Goal: Check status: Check status

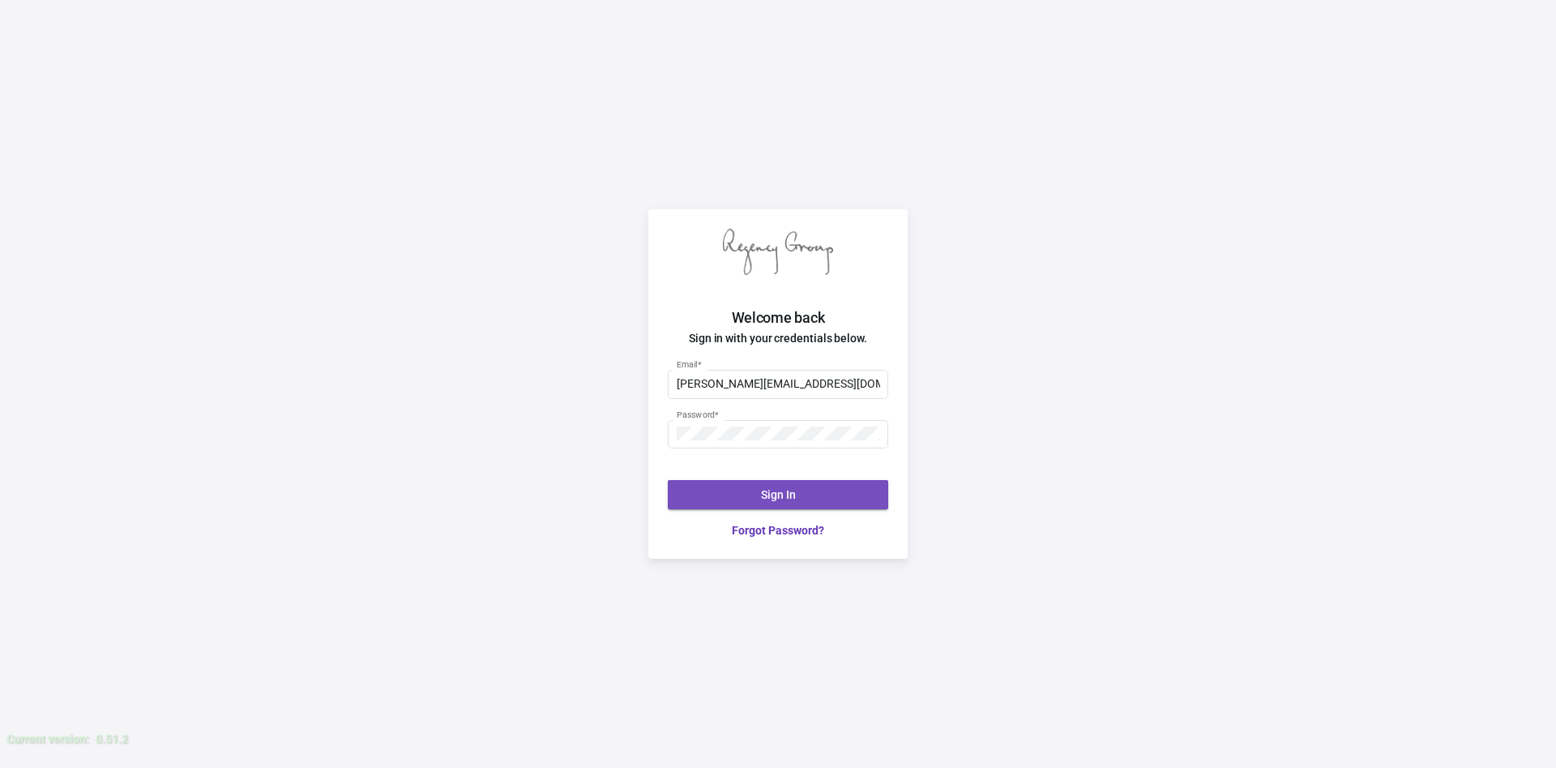
click at [791, 490] on span "Sign In" at bounding box center [778, 494] width 35 height 13
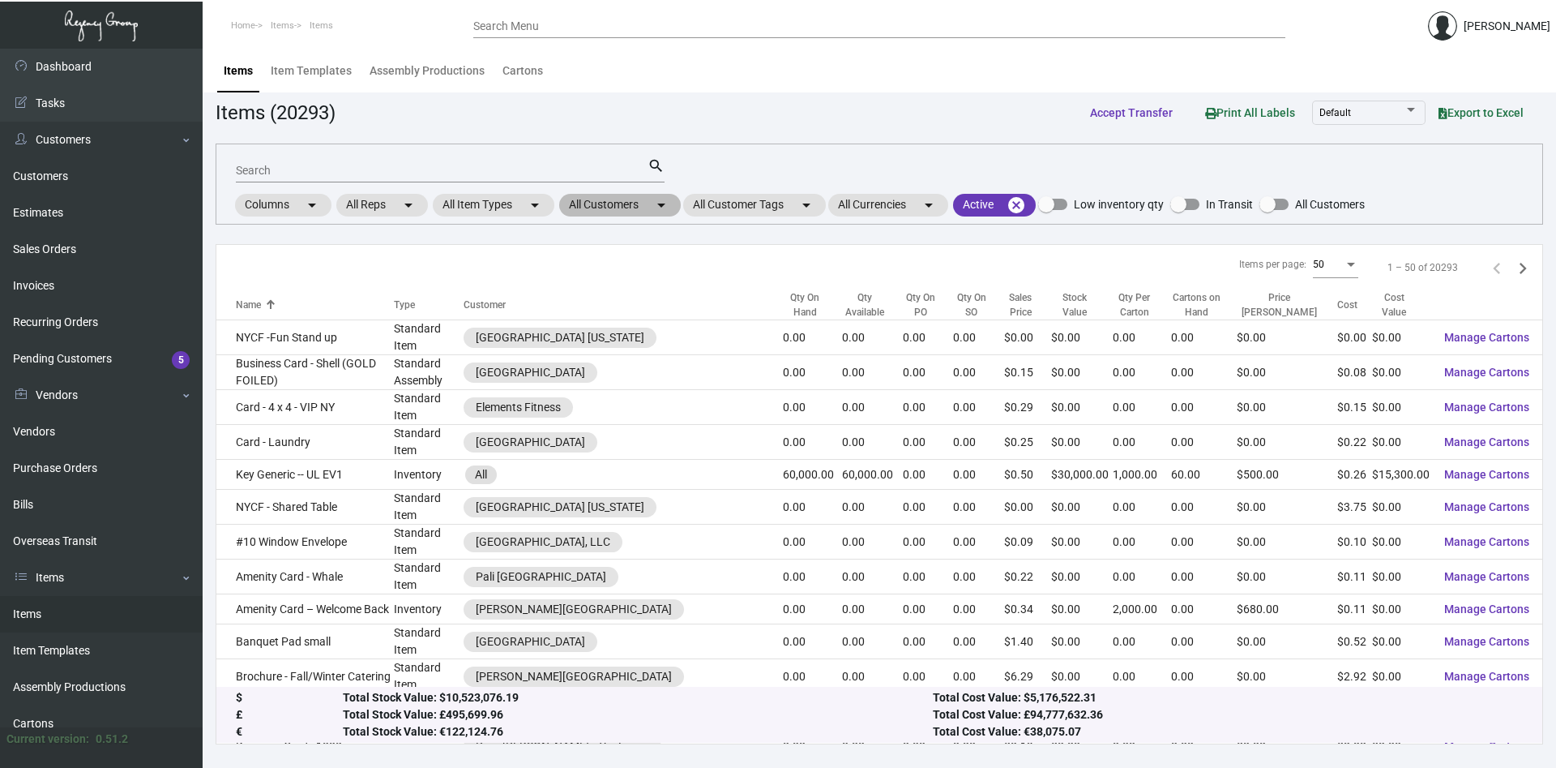
click at [645, 204] on mat-chip "All Customers arrow_drop_down" at bounding box center [620, 205] width 122 height 23
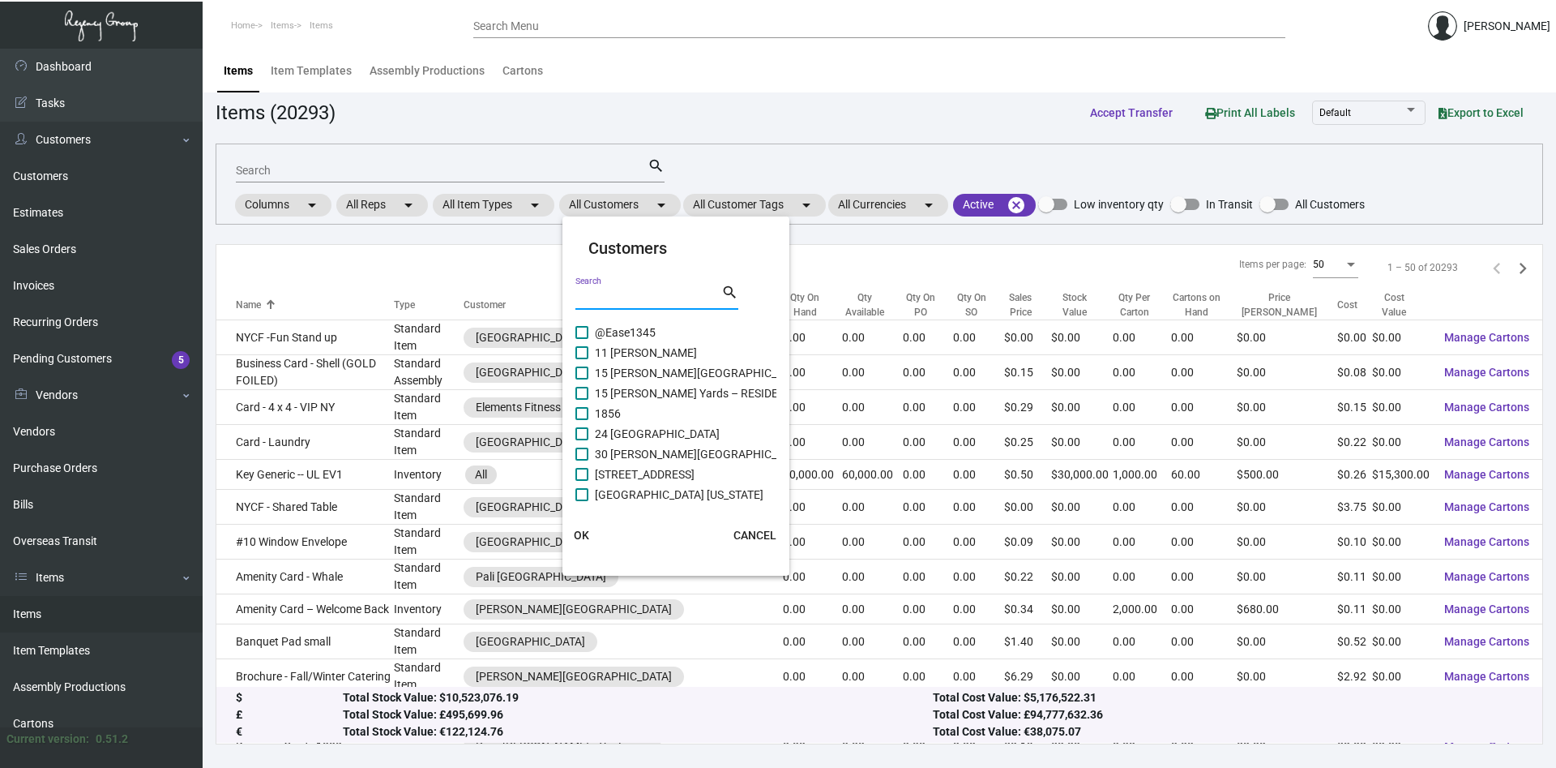
click at [641, 291] on input "Search" at bounding box center [649, 297] width 146 height 13
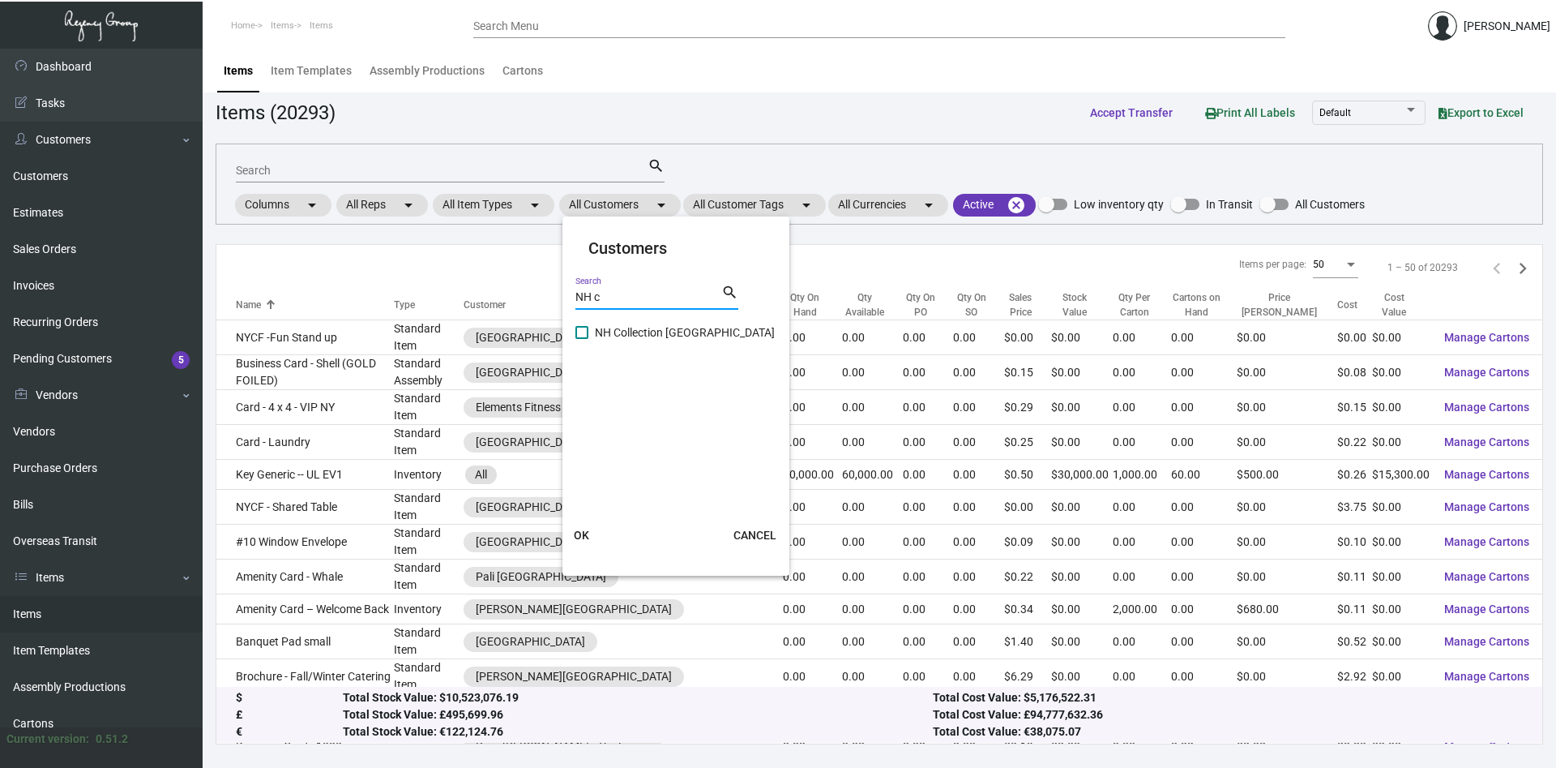
type input "NH c"
click at [583, 331] on span at bounding box center [582, 332] width 13 height 13
click at [582, 339] on input "NH Collection [GEOGRAPHIC_DATA]" at bounding box center [581, 339] width 1 height 1
checkbox input "true"
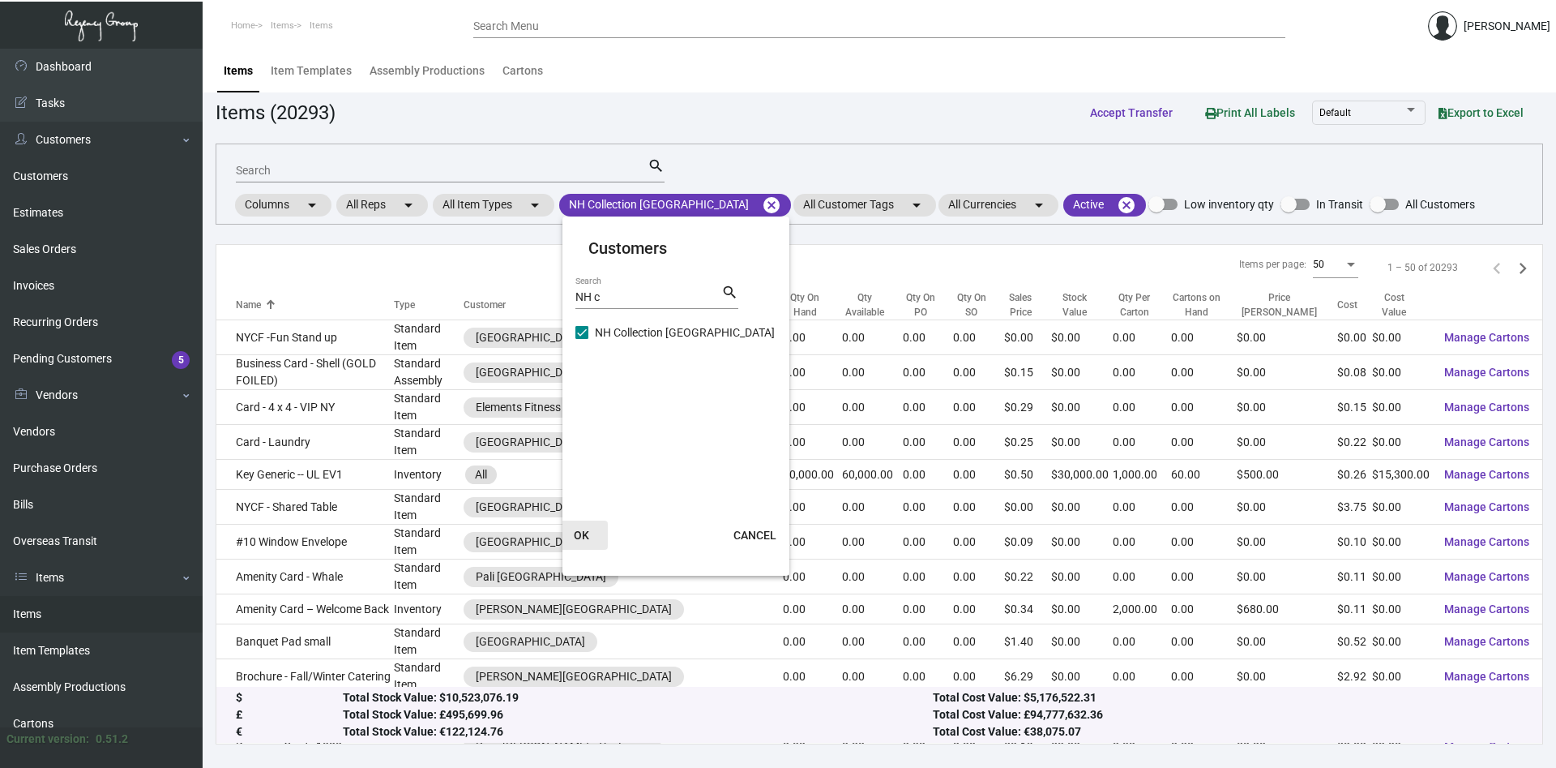
click at [584, 535] on span "OK" at bounding box center [581, 534] width 15 height 13
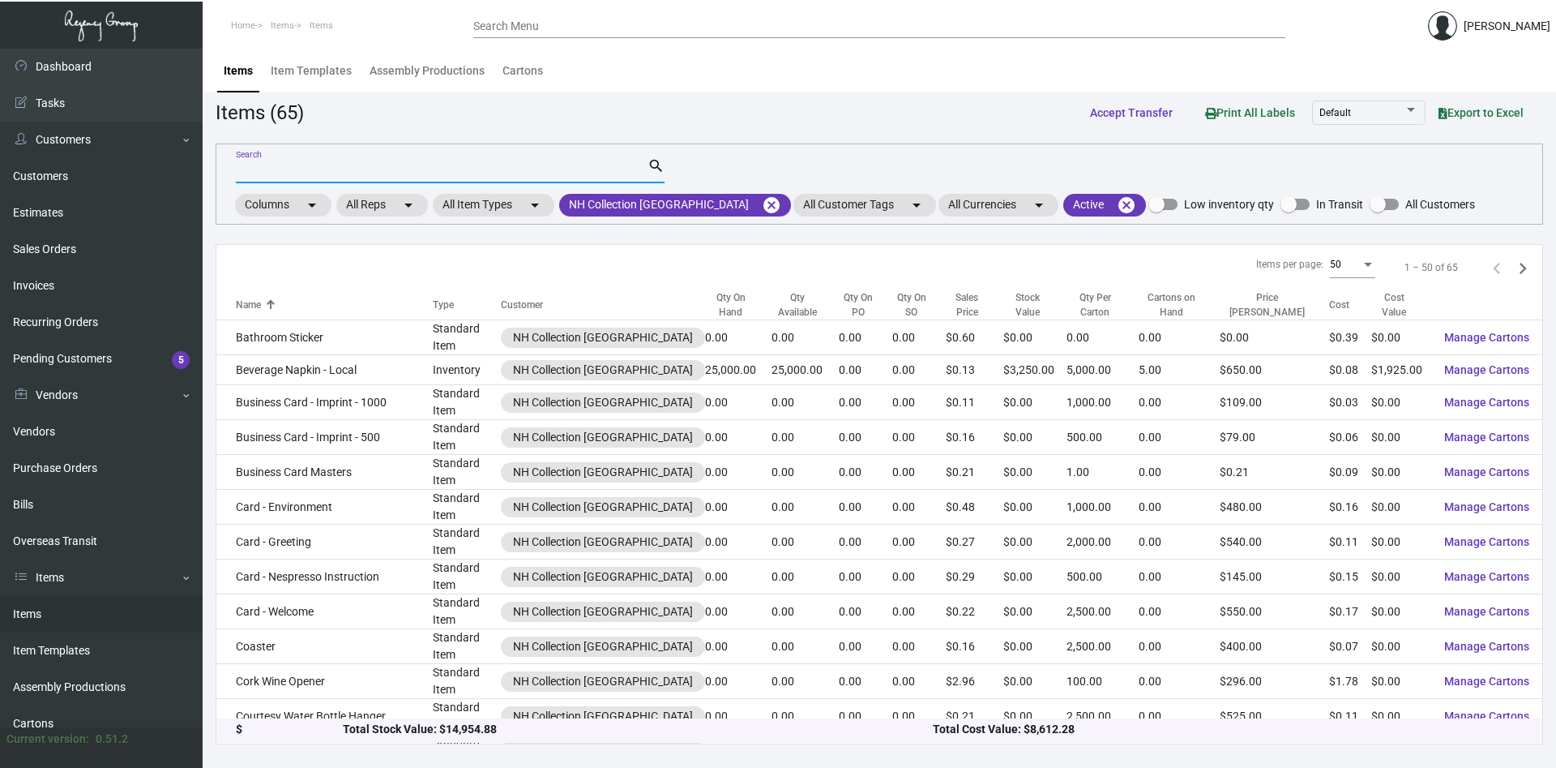
click at [349, 169] on input "Search" at bounding box center [442, 171] width 412 height 13
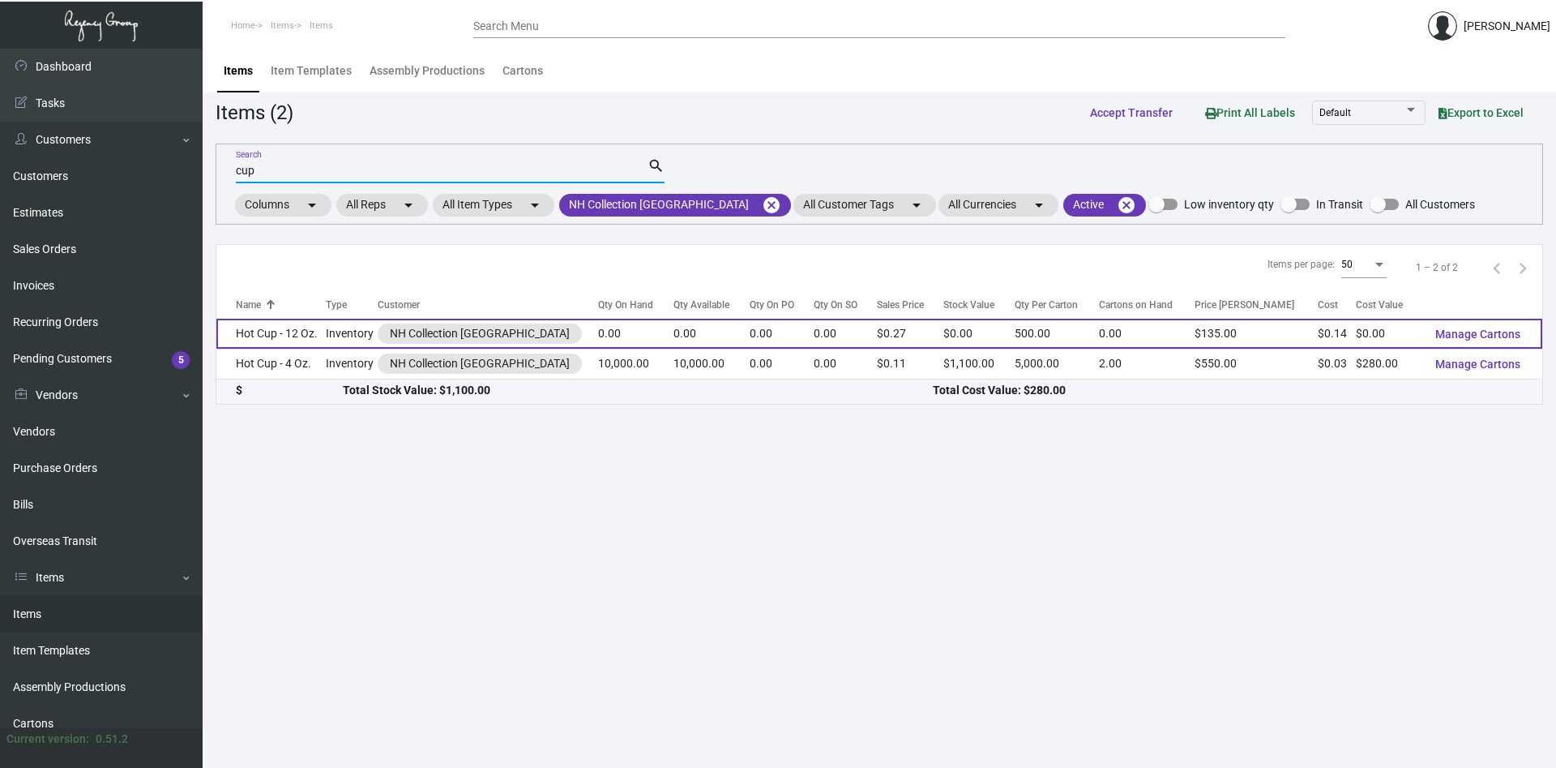
type input "cup"
click at [322, 336] on td "Hot Cup - 12 Oz." at bounding box center [270, 334] width 109 height 30
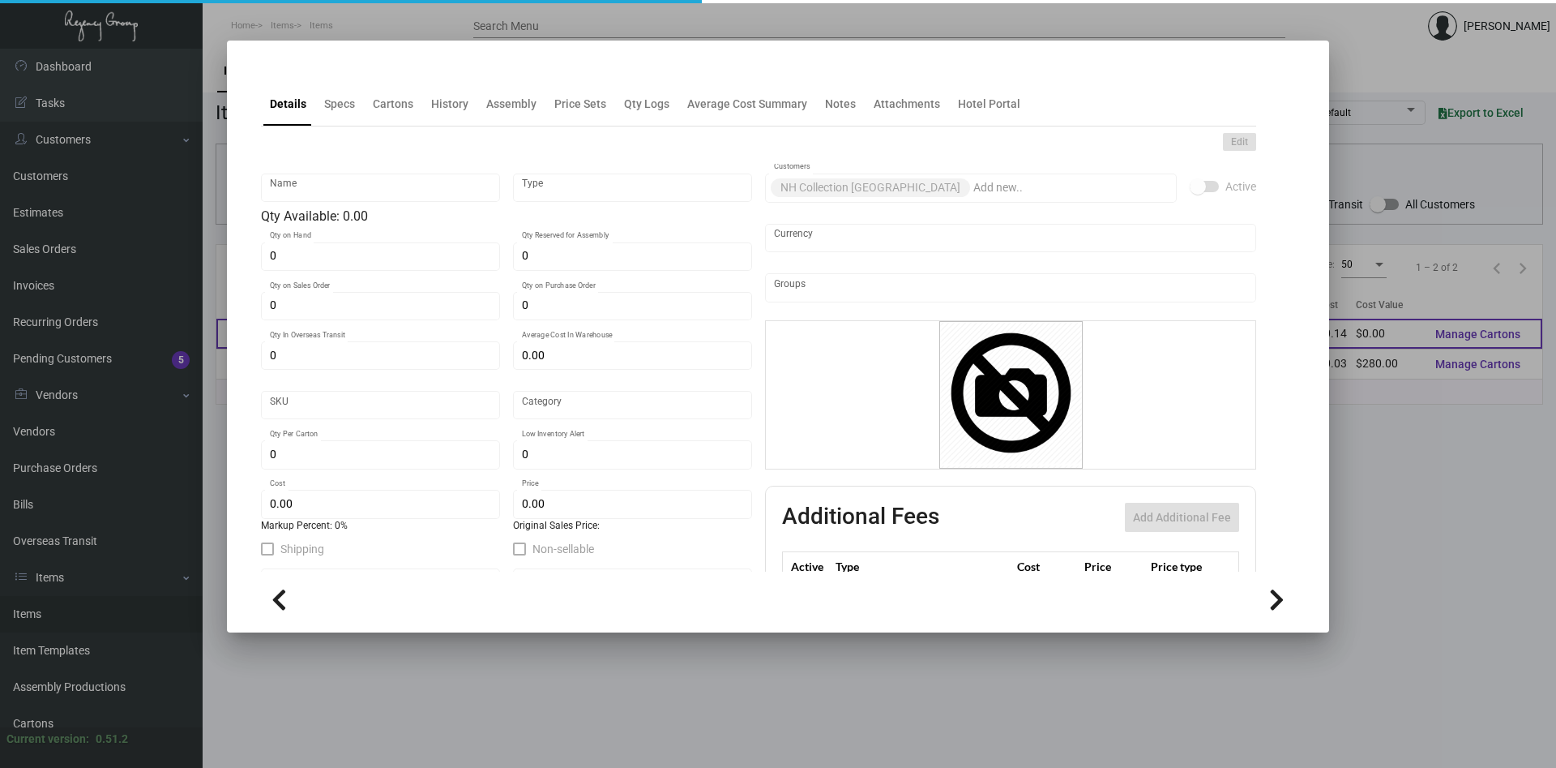
type input "Hot Cup - 12 Oz."
type input "Inventory"
type input "$ 0.13648"
type input "NHCMA-Cup-95"
type input "Standard"
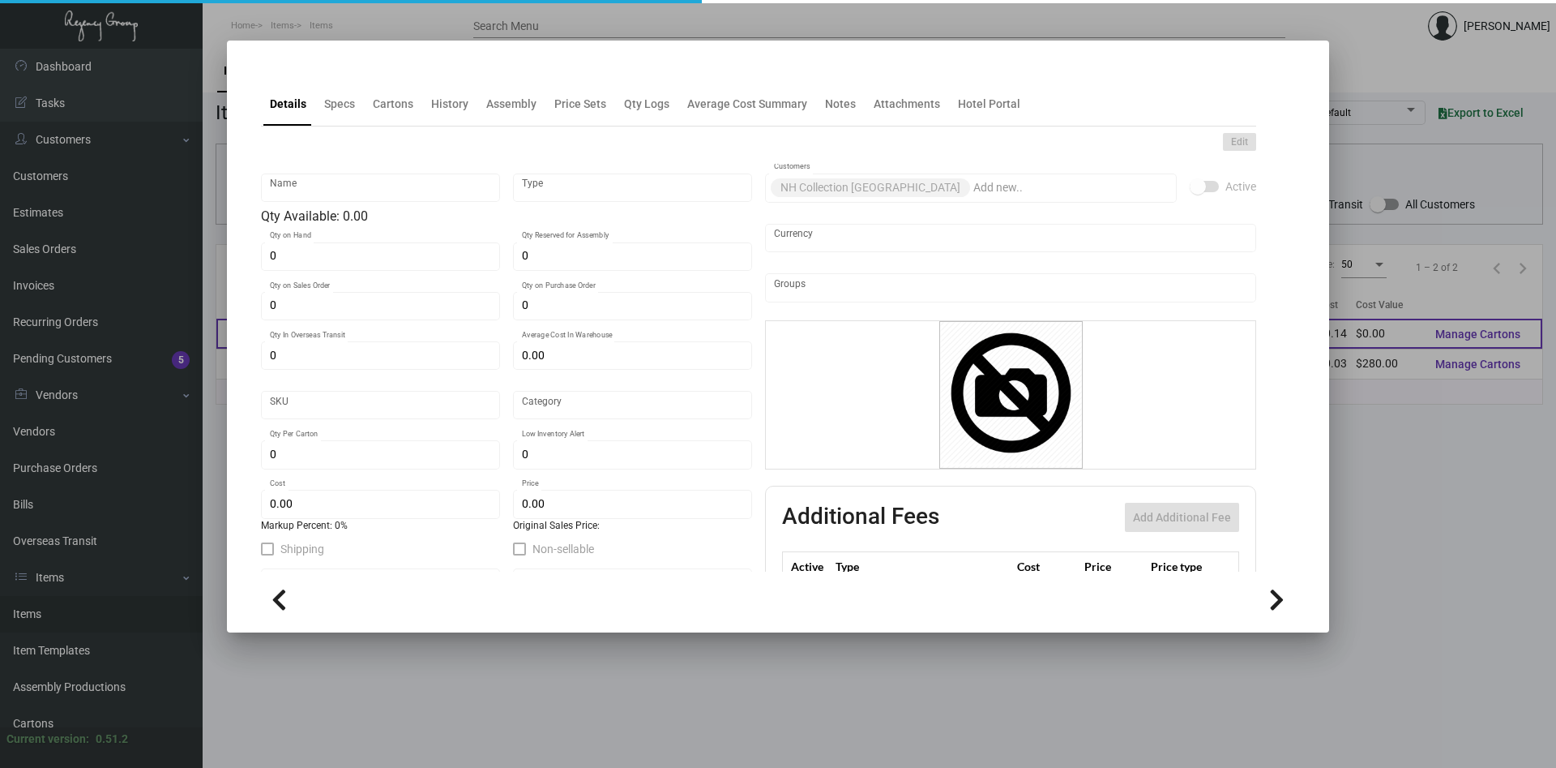
type input "500"
type input "$ 0.13648"
type input "$ 0.27"
checkbox input "true"
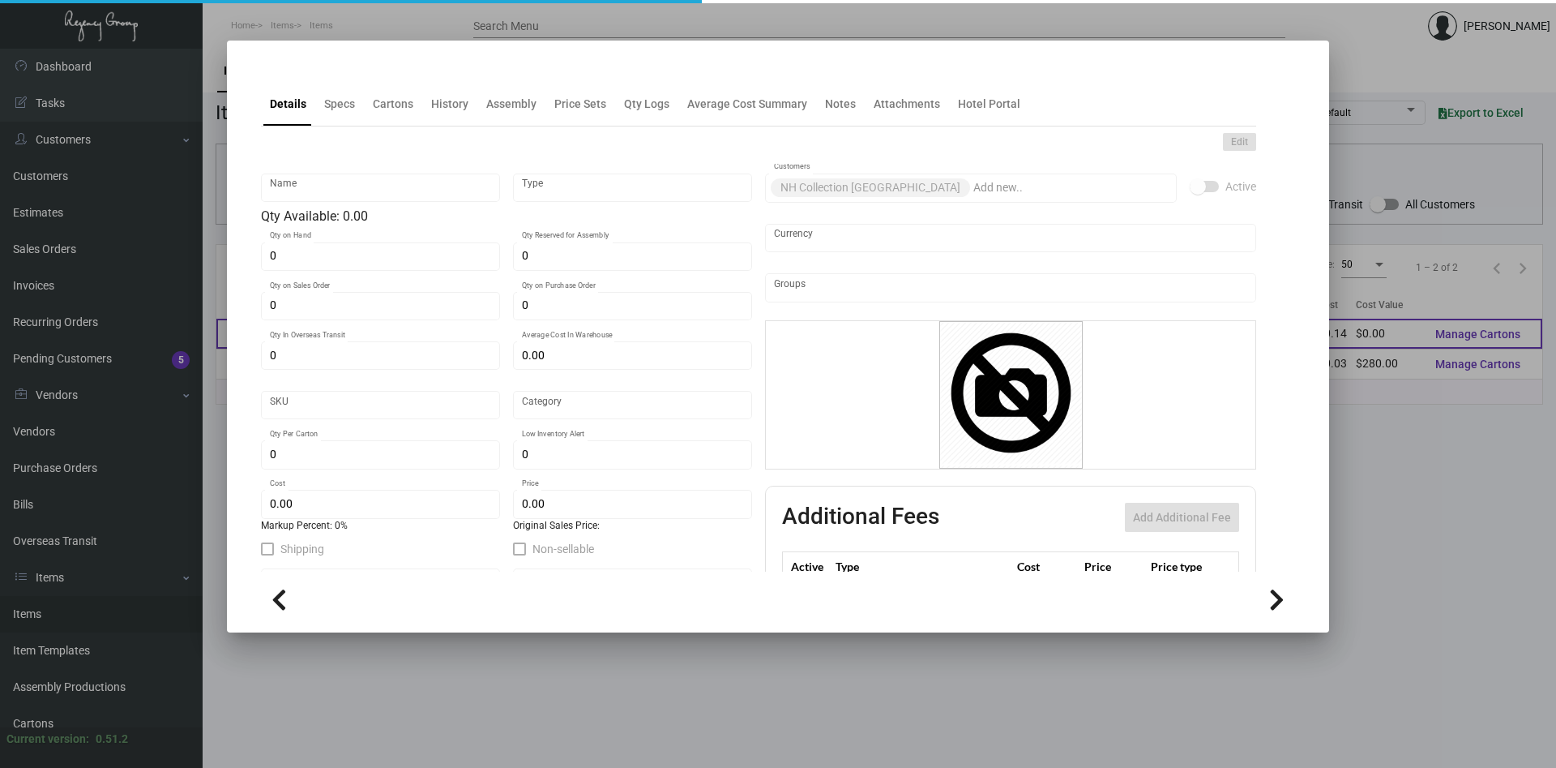
type input "United States Dollar $"
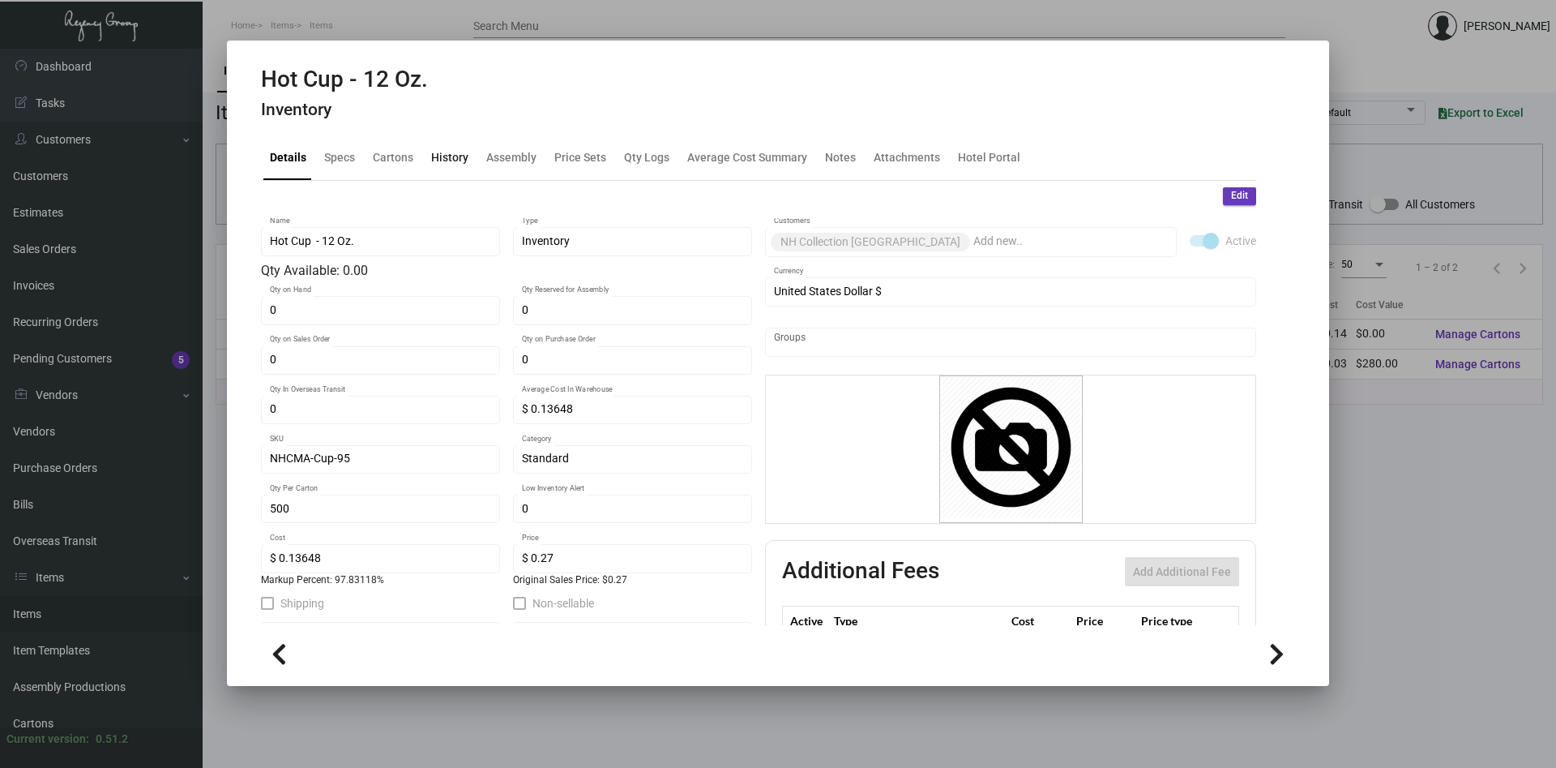
click at [451, 154] on div "History" at bounding box center [449, 157] width 37 height 17
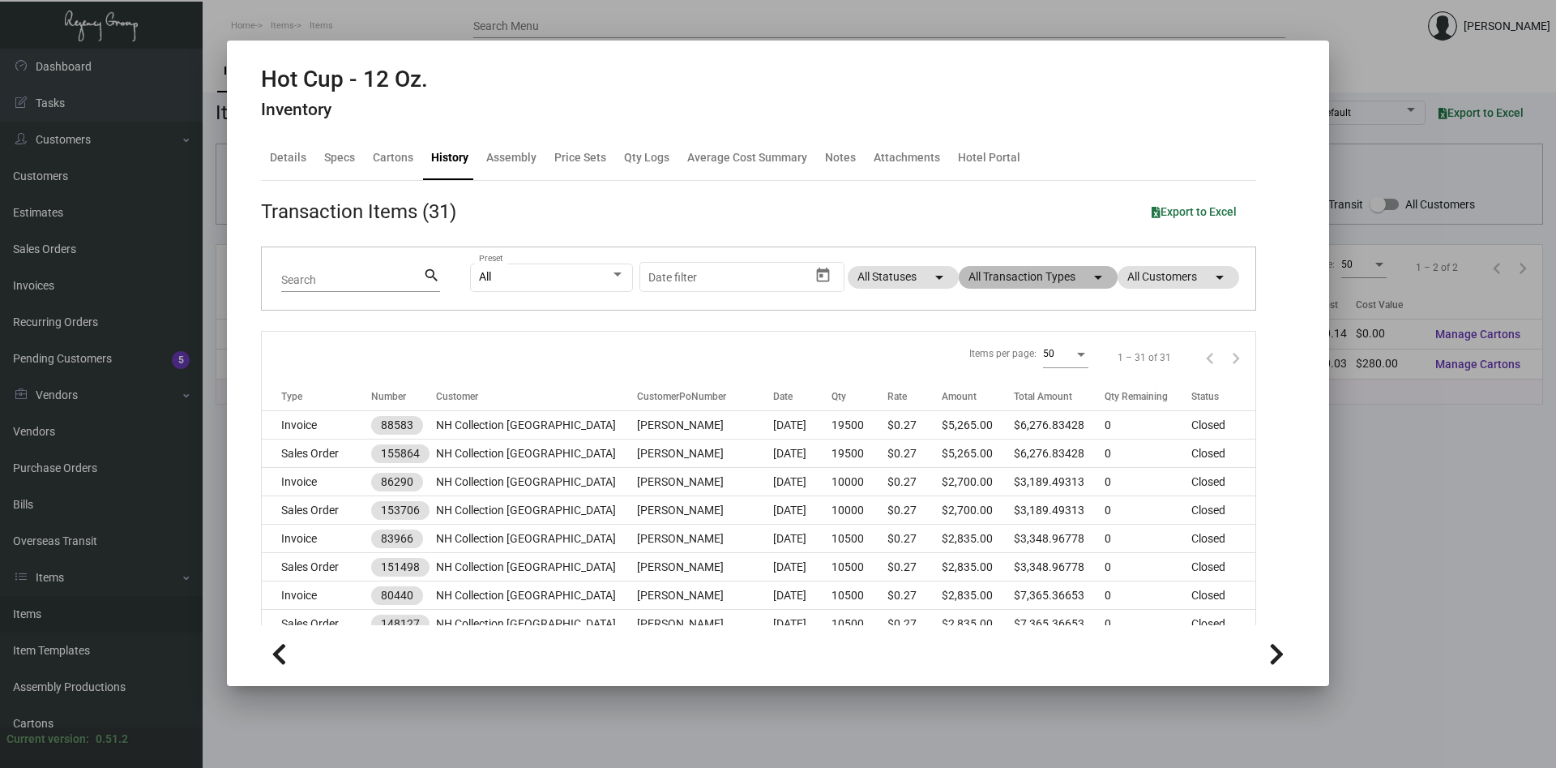
click at [1089, 279] on mat-icon "arrow_drop_down" at bounding box center [1098, 276] width 19 height 19
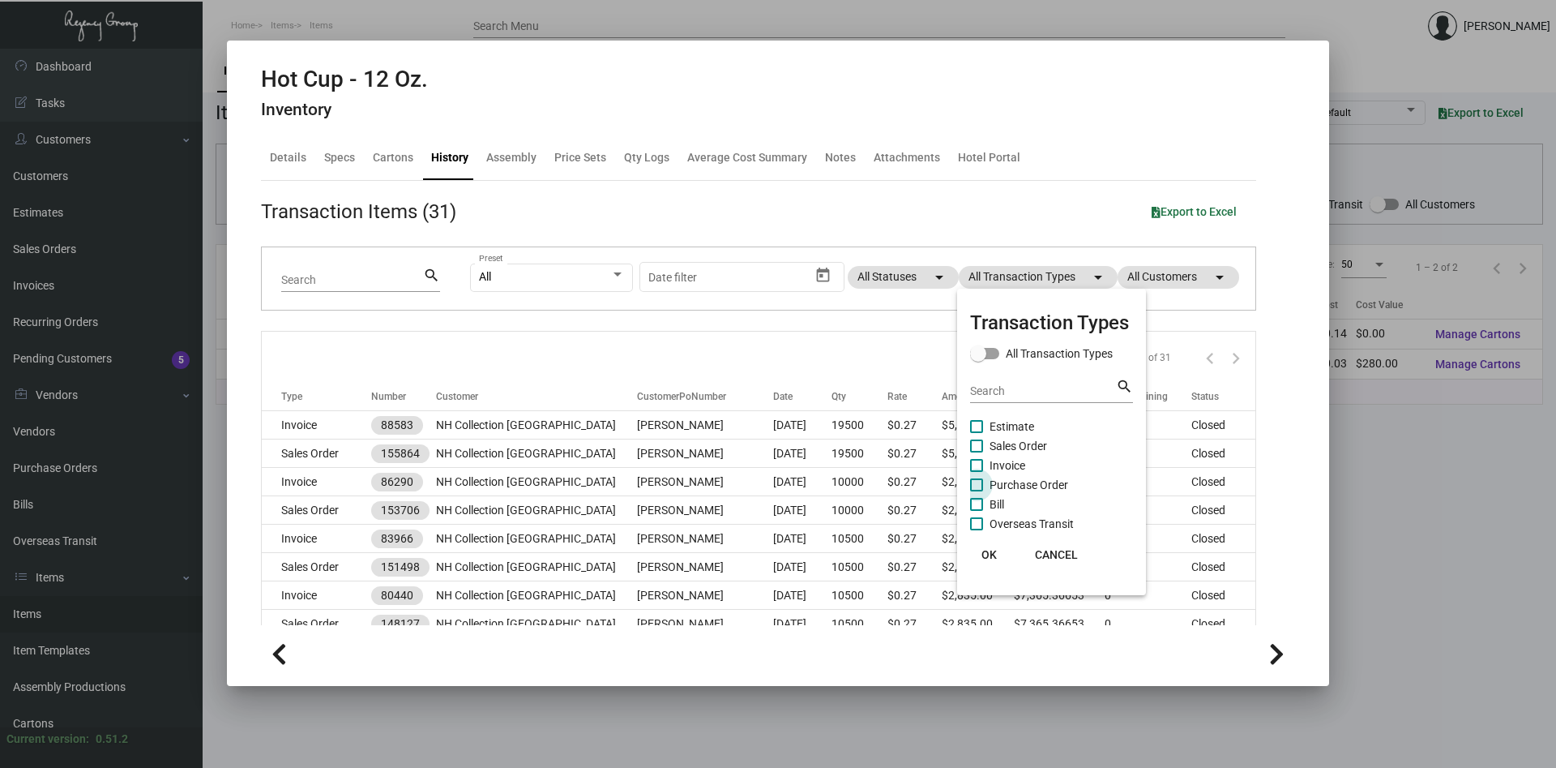
click at [972, 486] on span at bounding box center [976, 484] width 13 height 13
click at [976, 491] on input "Purchase Order" at bounding box center [976, 491] width 1 height 1
checkbox input "true"
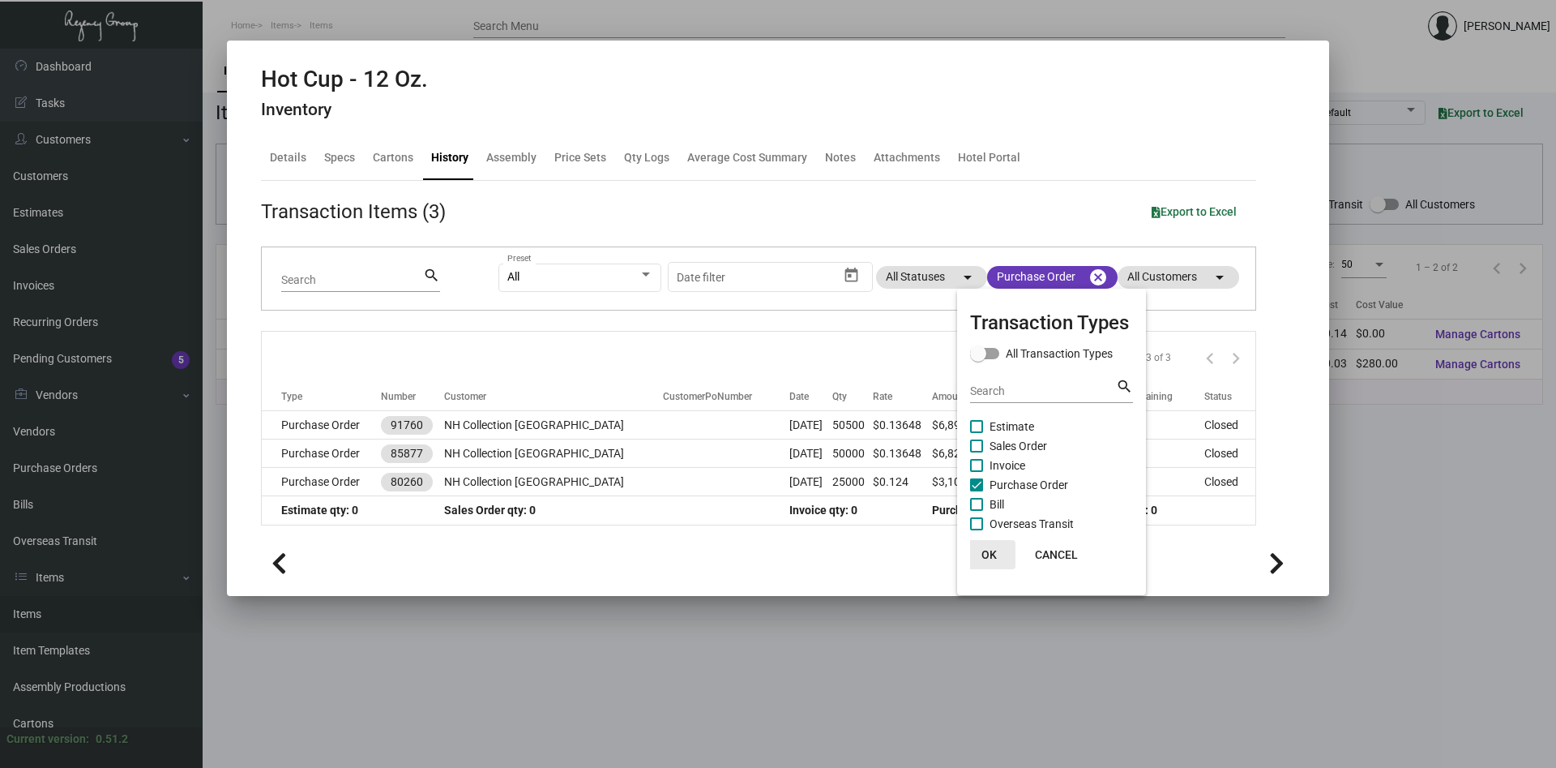
click at [993, 551] on span "OK" at bounding box center [989, 554] width 15 height 13
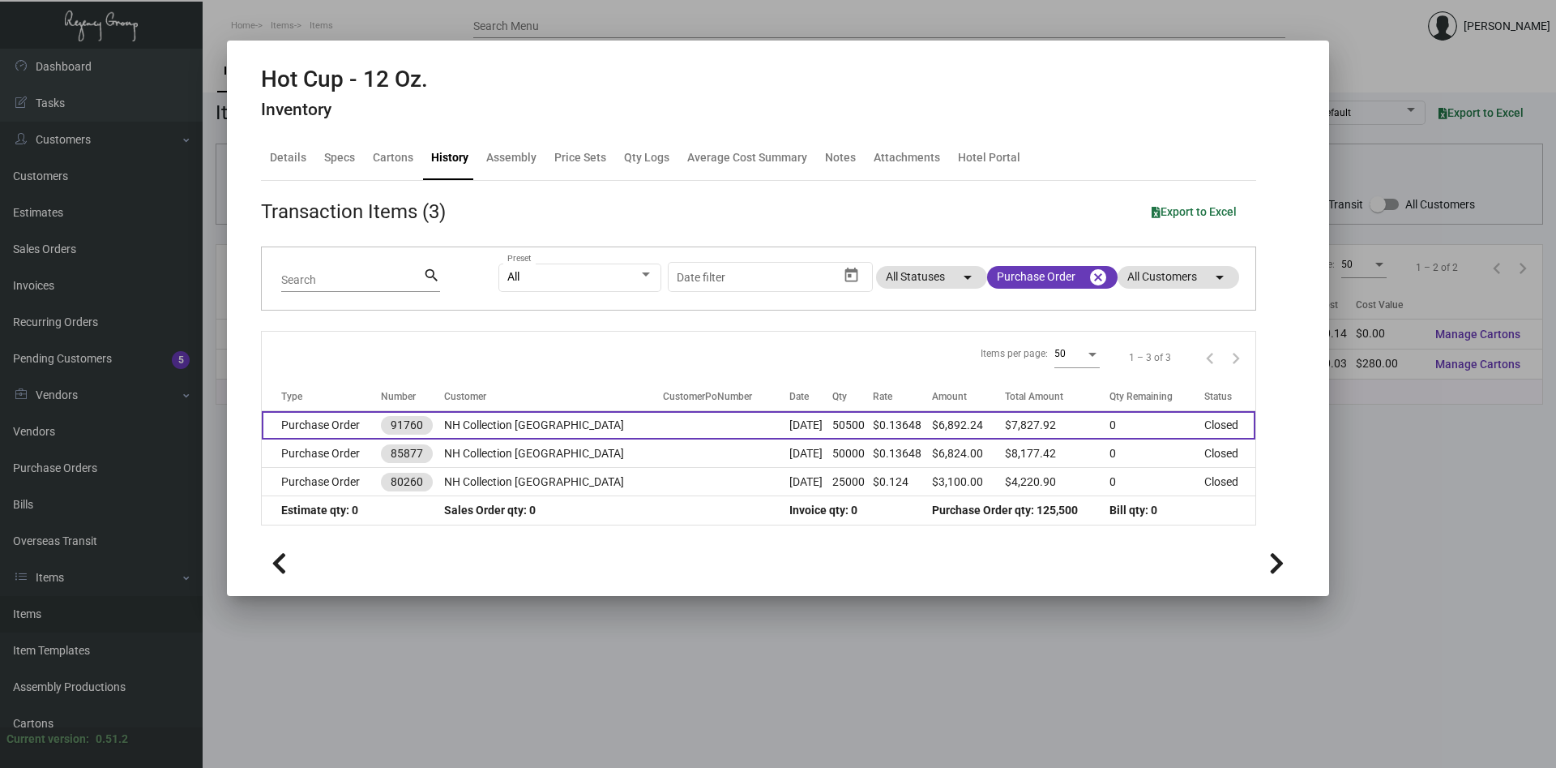
click at [584, 430] on td "NH Collection [GEOGRAPHIC_DATA]" at bounding box center [553, 425] width 219 height 28
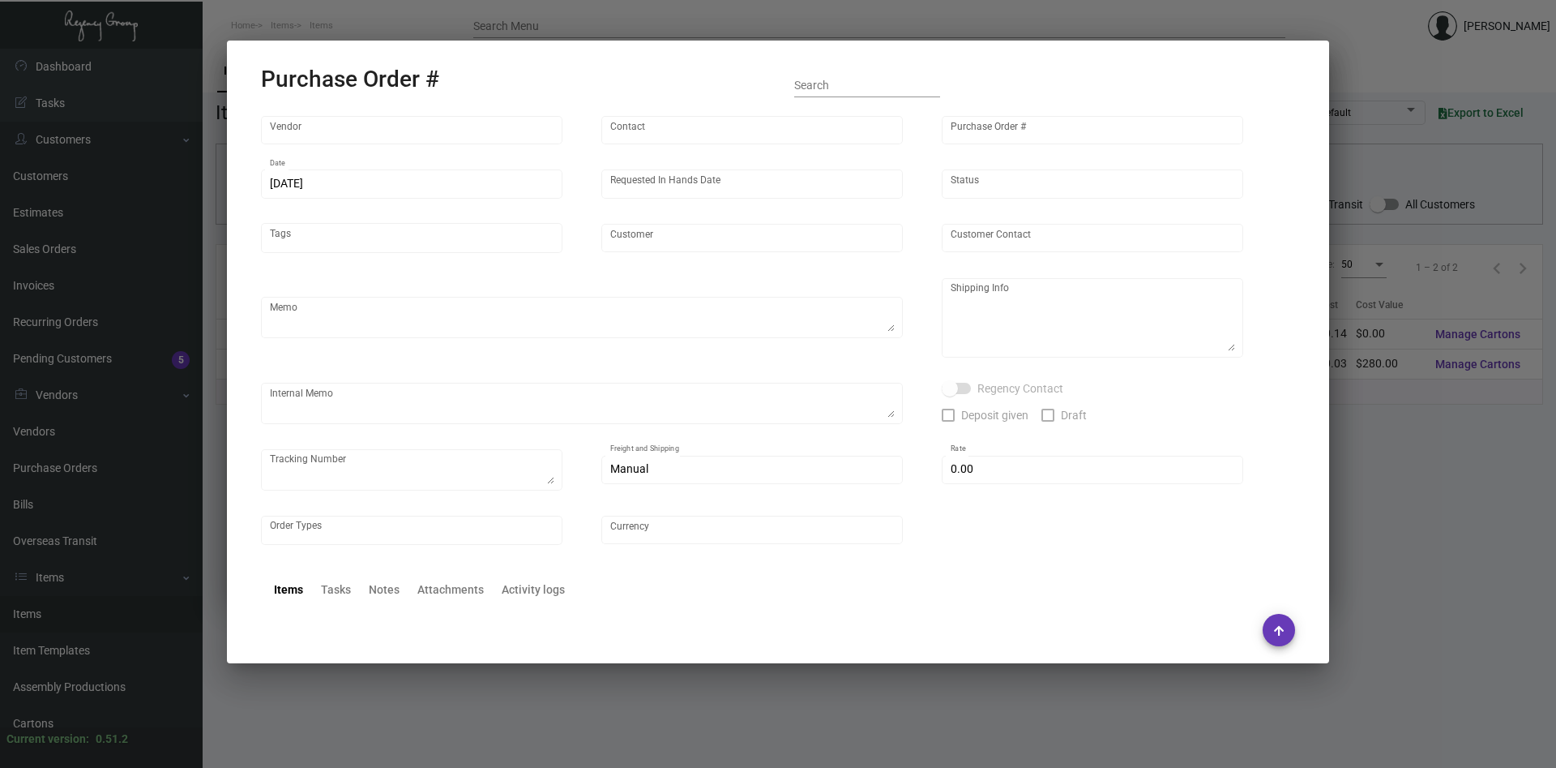
type input "Custom Takeout"
type input "[PERSON_NAME]"
type input "91760"
type input "[DATE]"
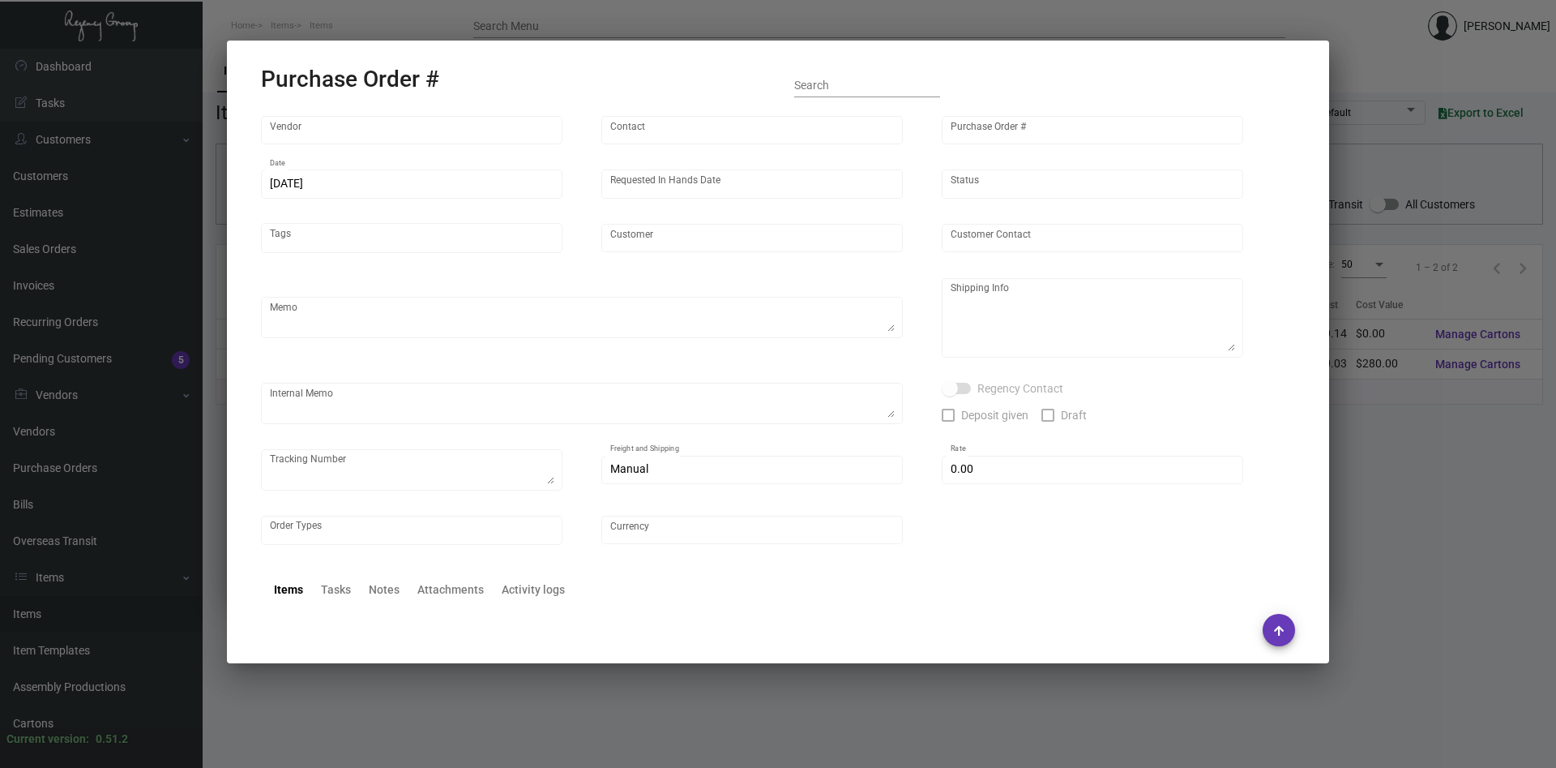
type input "NH Collection [GEOGRAPHIC_DATA]"
type textarea "Please process and produce as soon as possible."
type textarea "[PERSON_NAME] Regency Group NJ [STREET_ADDRESS]"
type textarea "[URL][DOMAIN_NAME]"
checkbox input "true"
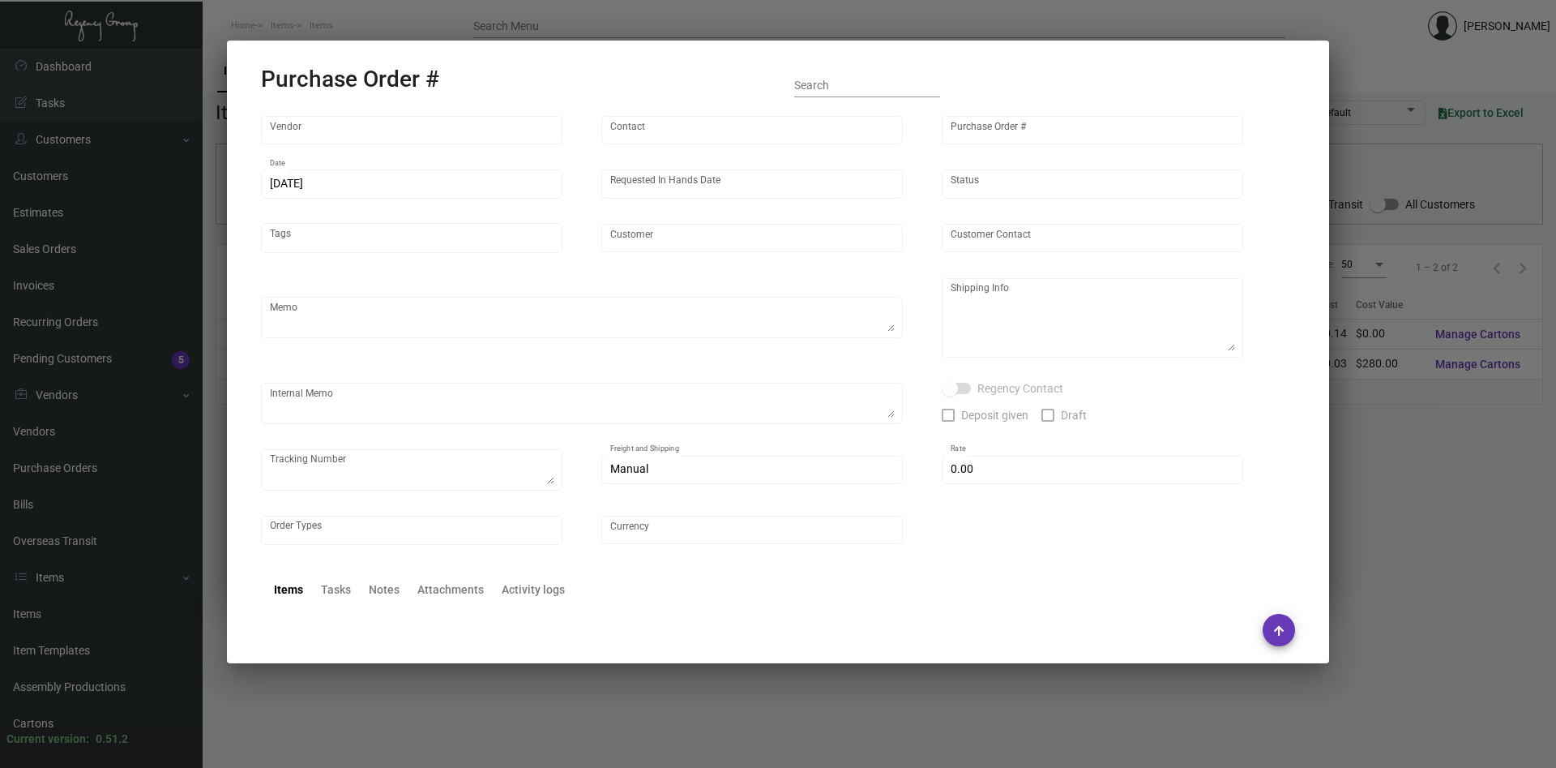
type textarea "YRC FREIGHT TRACKING PRO#[PHONE_NUMBER]"
type input "$ 935.68"
type input "United States Dollar $"
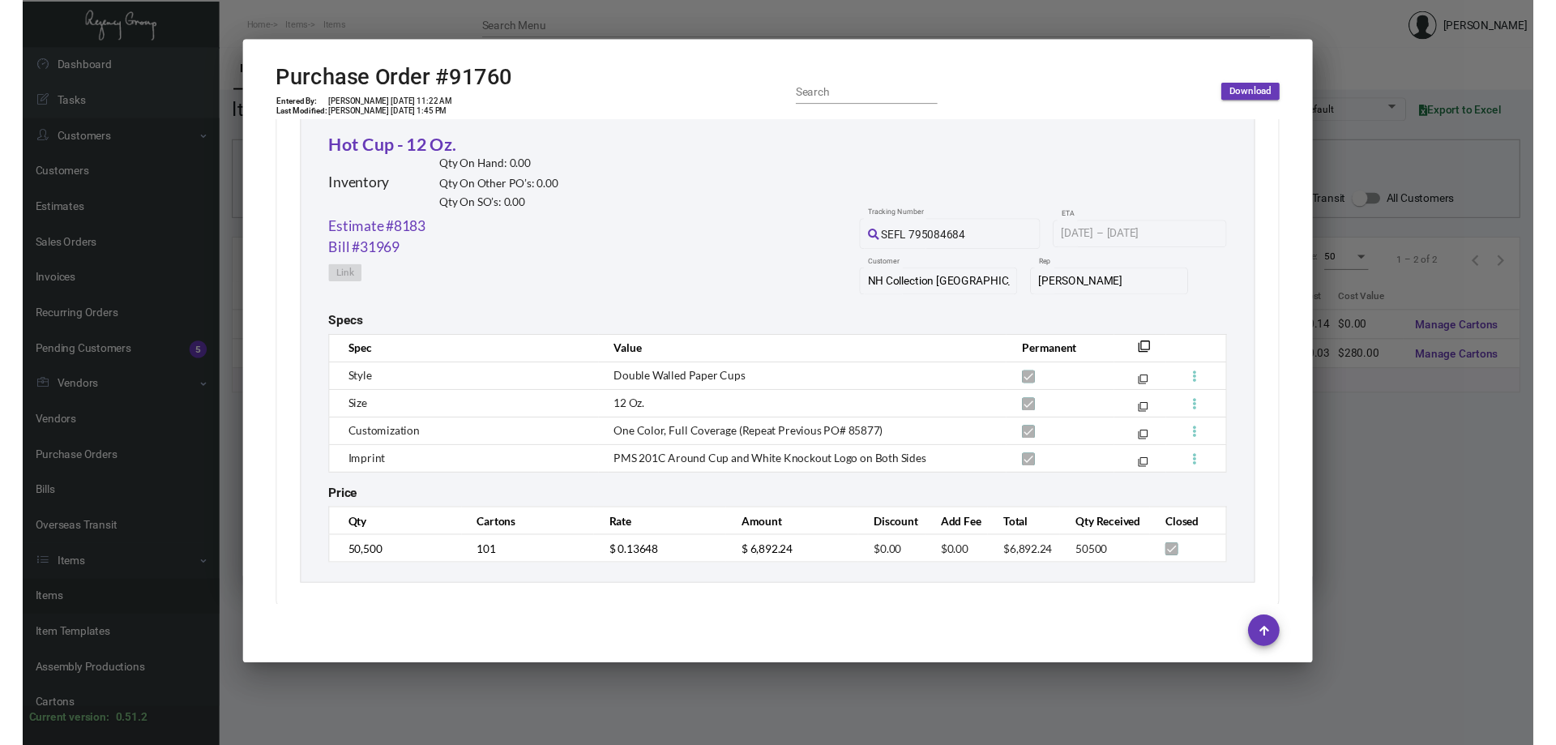
scroll to position [783, 0]
